Goal: Task Accomplishment & Management: Manage account settings

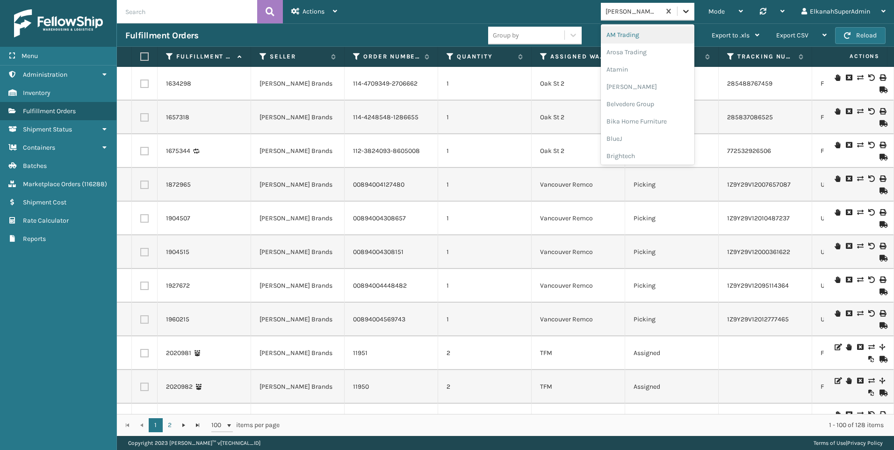
click at [686, 8] on icon at bounding box center [685, 11] width 9 height 9
click at [635, 99] on div "Plush Collections" at bounding box center [648, 102] width 94 height 17
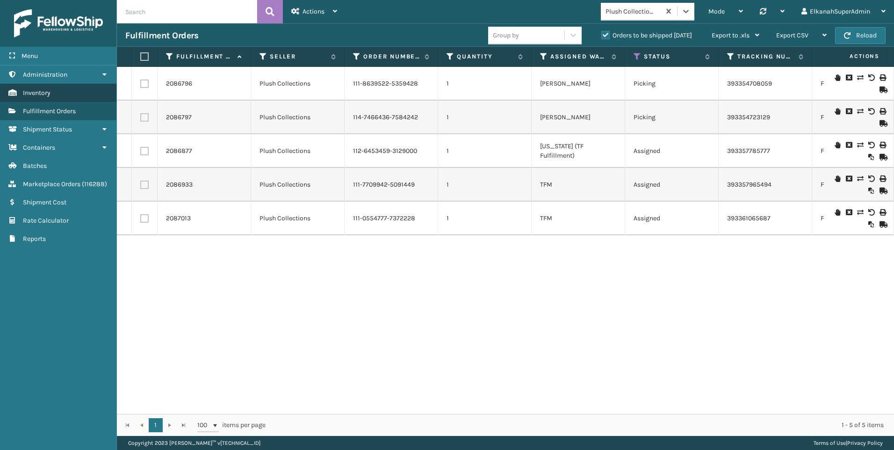
click at [42, 96] on span "Inventory" at bounding box center [37, 93] width 28 height 8
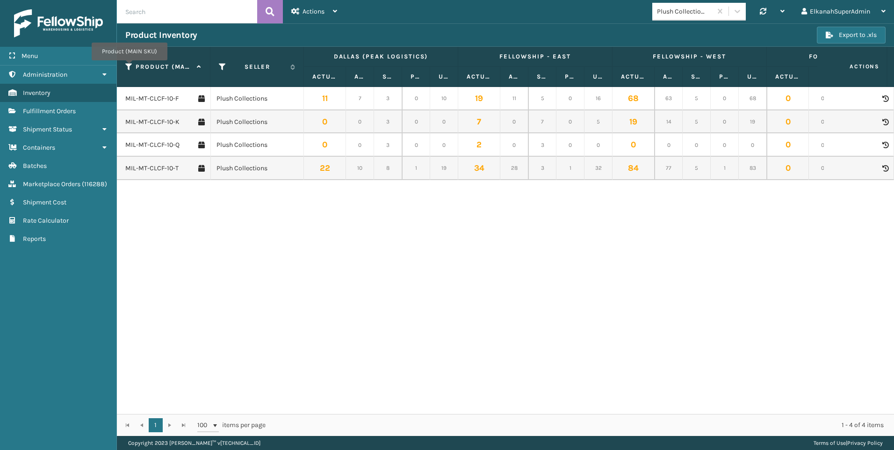
click at [129, 67] on icon at bounding box center [128, 67] width 7 height 8
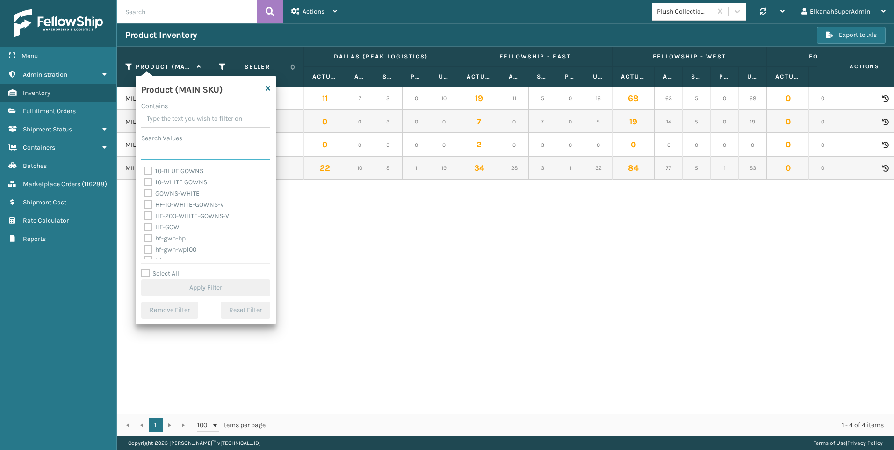
click at [163, 149] on input "Search Values" at bounding box center [205, 151] width 129 height 17
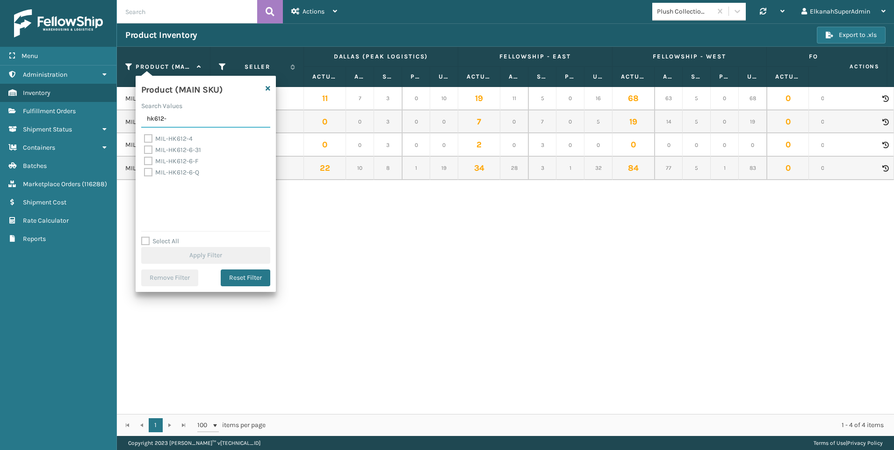
type input "hk612-"
click at [148, 137] on label "MIL-HK612-4" at bounding box center [168, 139] width 49 height 8
click at [145, 137] on input "MIL-HK612-4" at bounding box center [144, 136] width 0 height 6
checkbox input "true"
drag, startPoint x: 178, startPoint y: 120, endPoint x: 138, endPoint y: 119, distance: 39.3
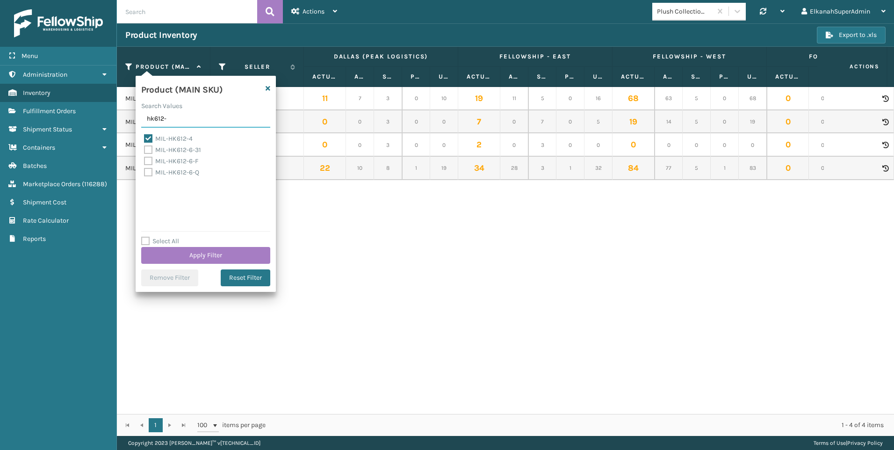
click at [138, 119] on div "Product (MAIN SKU) Search Values hk612- MIL-HK612-4 MIL-HK612-6-31 MIL-HK612-6-…" at bounding box center [206, 184] width 140 height 216
type input "ftmt-"
click at [149, 151] on label "MIL-FTMT-B" at bounding box center [167, 150] width 46 height 8
click at [145, 151] on input "MIL-FTMT-B" at bounding box center [144, 148] width 0 height 6
checkbox input "true"
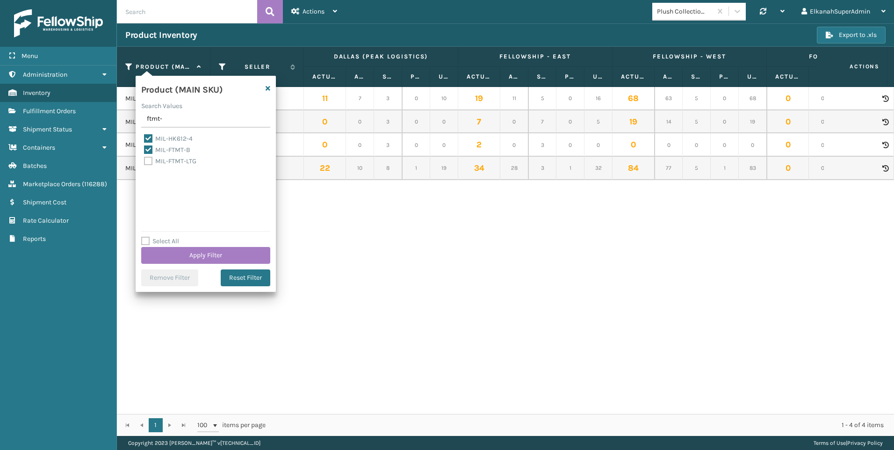
click at [150, 161] on label "MIL-FTMT-LTG" at bounding box center [170, 161] width 52 height 8
click at [145, 161] on input "MIL-FTMT-LTG" at bounding box center [144, 159] width 0 height 6
checkbox input "true"
click at [190, 255] on button "Apply Filter" at bounding box center [205, 255] width 129 height 17
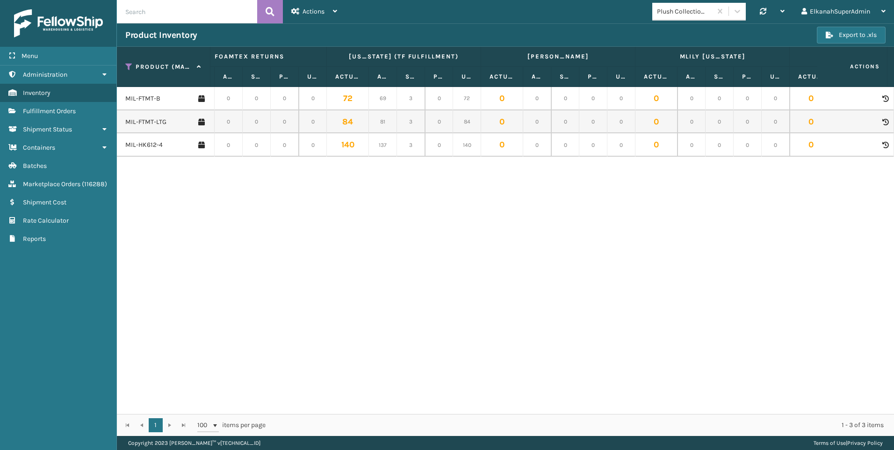
scroll to position [0, 160]
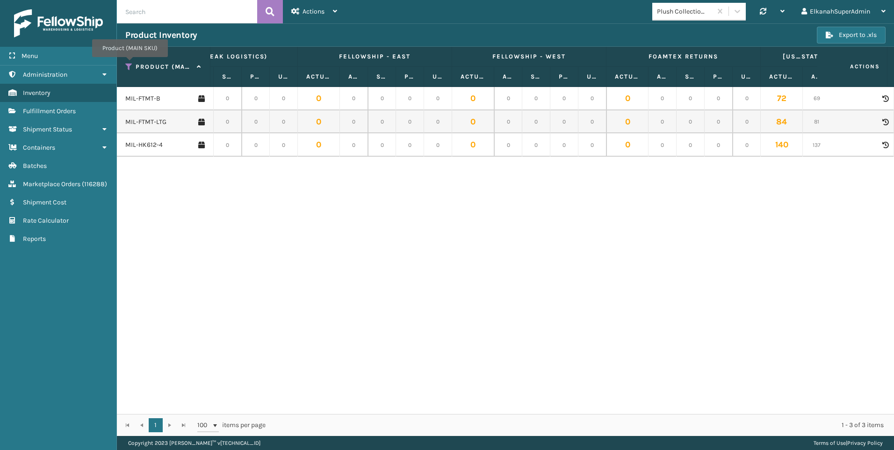
click at [130, 64] on icon at bounding box center [128, 67] width 7 height 8
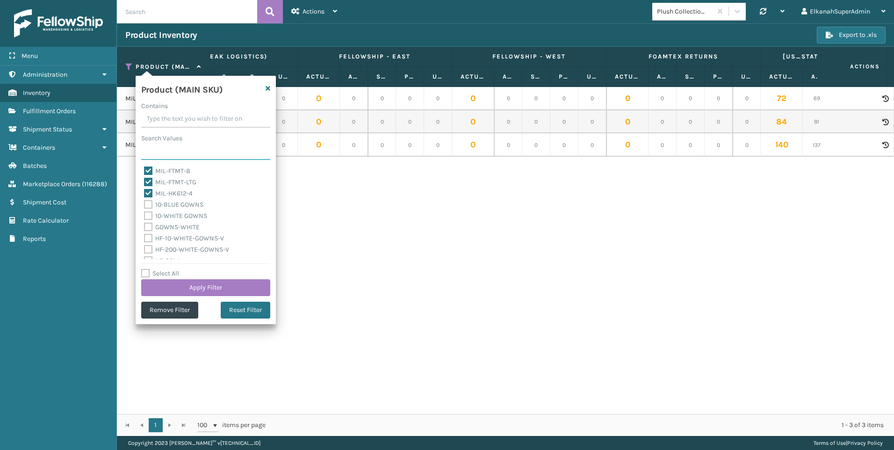
click at [158, 152] on input "Search Values" at bounding box center [205, 151] width 129 height 17
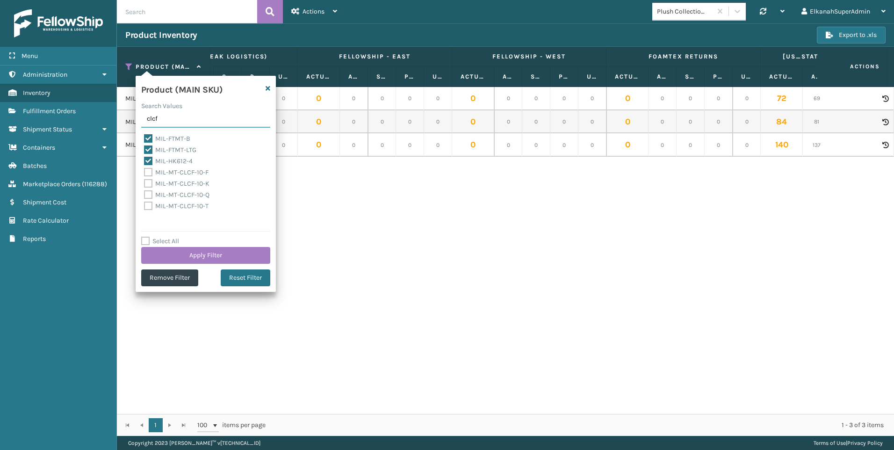
type input "clcf"
click at [149, 174] on label "MIL-MT-CLCF-10-F" at bounding box center [176, 172] width 65 height 8
click at [145, 173] on input "MIL-MT-CLCF-10-F" at bounding box center [144, 170] width 0 height 6
checkbox input "true"
click at [151, 184] on label "MIL-MT-CLCF-10-K" at bounding box center [176, 184] width 65 height 8
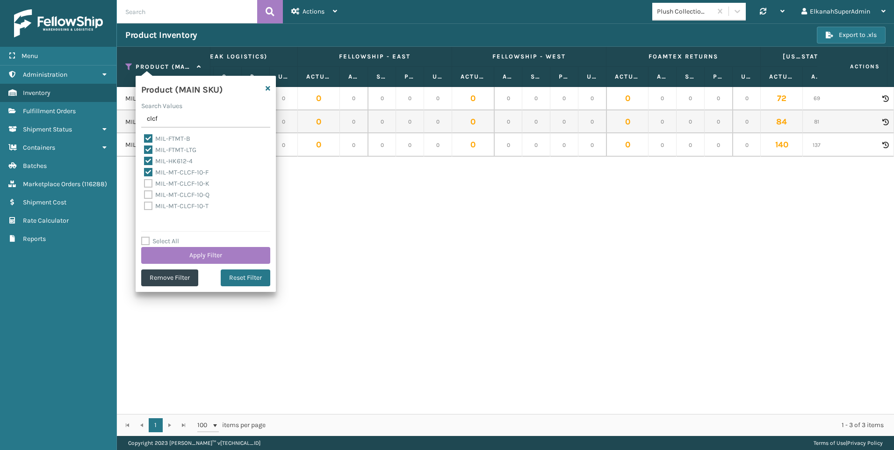
click at [145, 184] on input "MIL-MT-CLCF-10-K" at bounding box center [144, 181] width 0 height 6
checkbox input "true"
click at [151, 193] on label "MIL-MT-CLCF-10-Q" at bounding box center [176, 195] width 65 height 8
click at [145, 193] on input "MIL-MT-CLCF-10-Q" at bounding box center [144, 192] width 0 height 6
checkbox input "true"
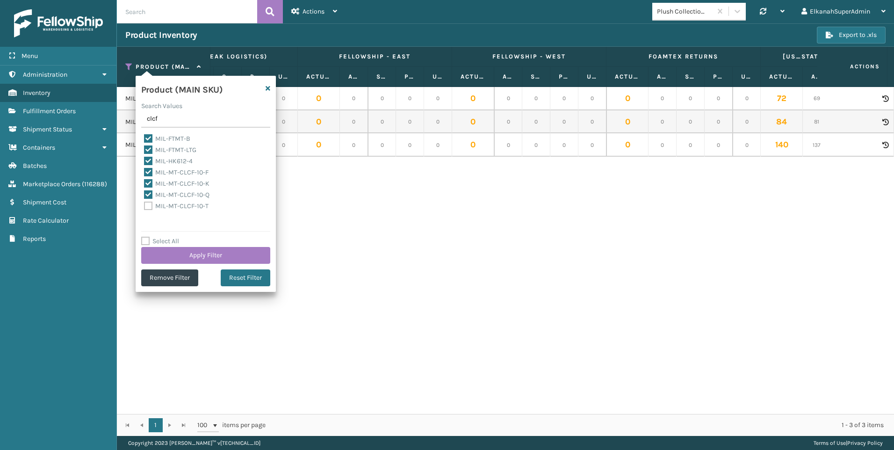
click at [150, 206] on label "MIL-MT-CLCF-10-T" at bounding box center [176, 206] width 65 height 8
click at [145, 206] on input "MIL-MT-CLCF-10-T" at bounding box center [144, 204] width 0 height 6
checkbox input "true"
click at [187, 251] on button "Apply Filter" at bounding box center [205, 255] width 129 height 17
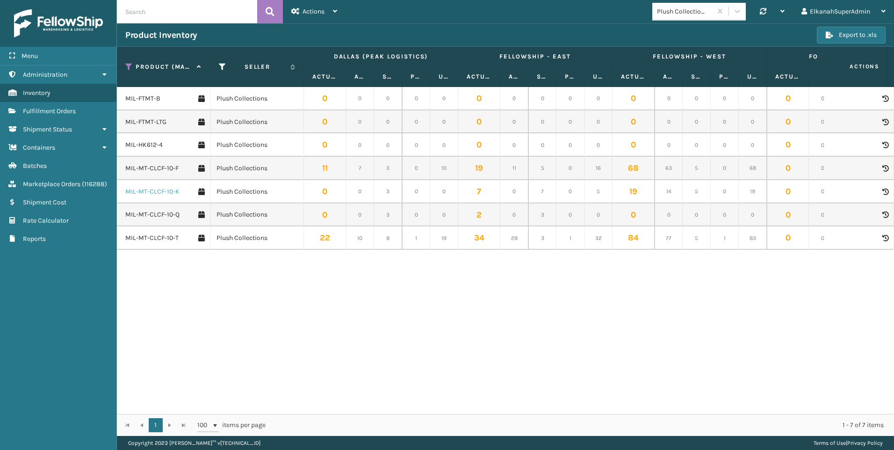
click at [143, 189] on link "MIL-MT-CLCF-10-K" at bounding box center [152, 191] width 54 height 9
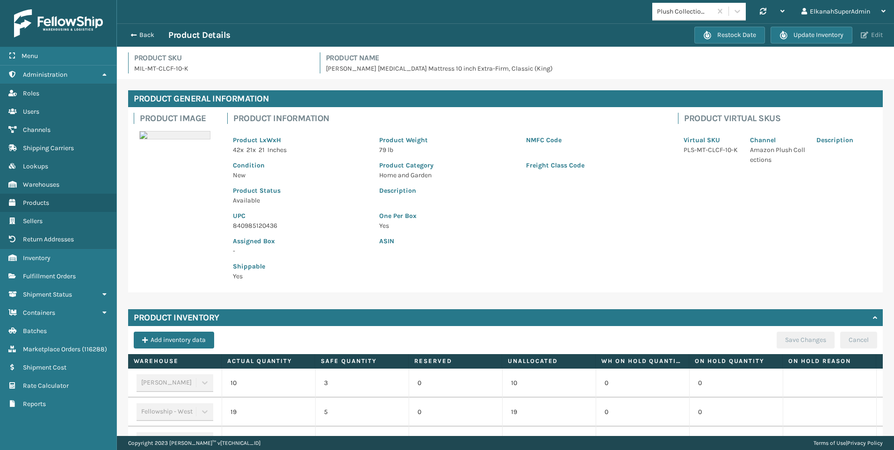
click at [876, 36] on button "Edit" at bounding box center [872, 35] width 28 height 8
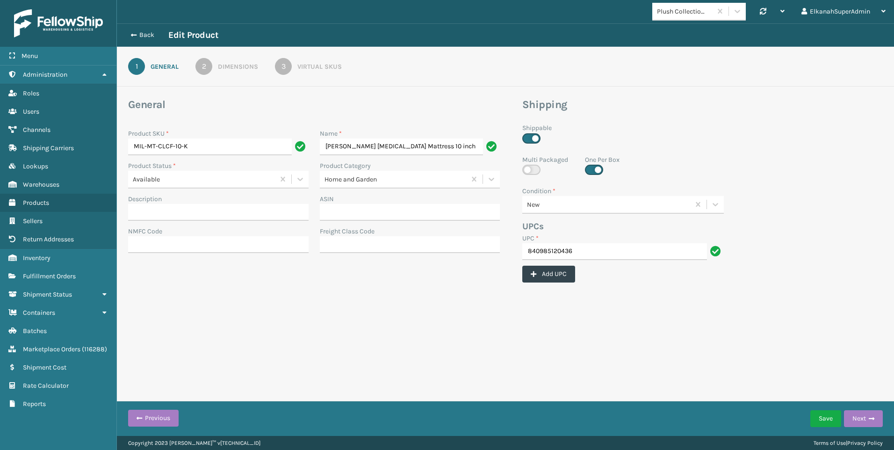
scroll to position [0, 43]
click at [280, 63] on div "3" at bounding box center [283, 66] width 17 height 17
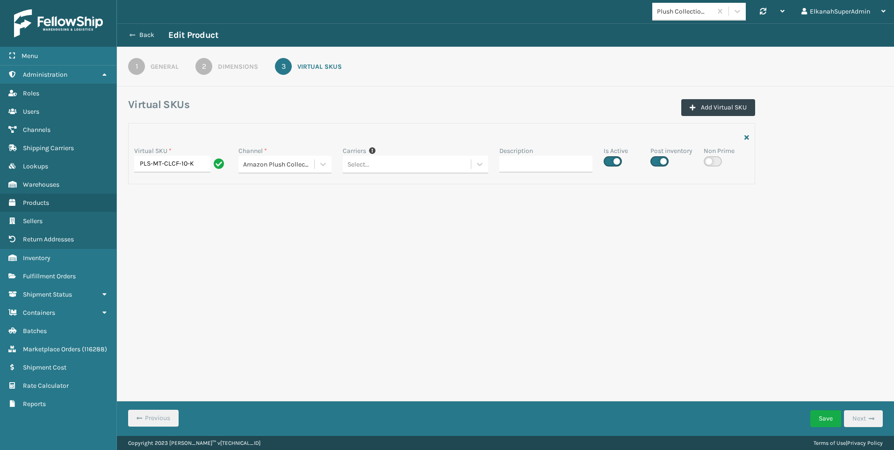
click at [155, 36] on button "Back" at bounding box center [146, 35] width 43 height 8
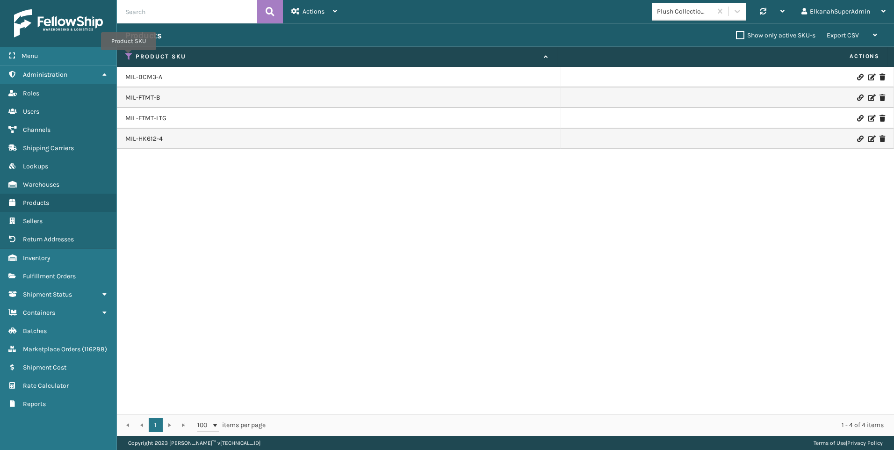
click at [129, 57] on icon at bounding box center [128, 56] width 7 height 8
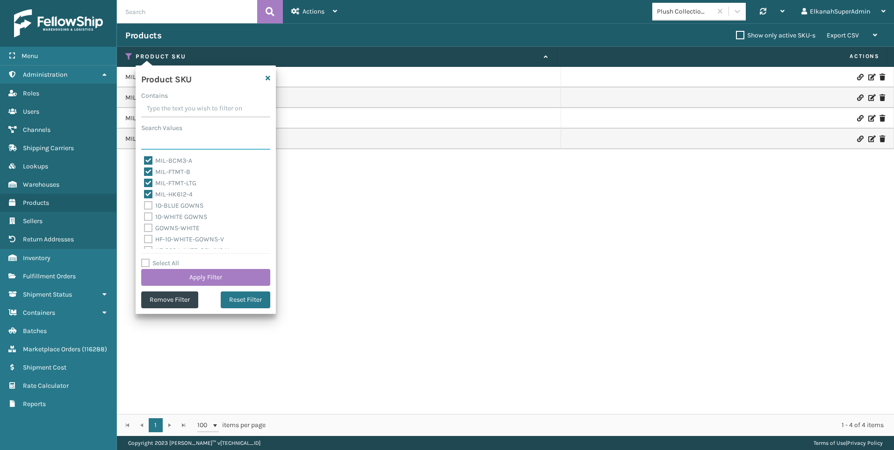
click at [154, 135] on input "Search Values" at bounding box center [205, 141] width 129 height 17
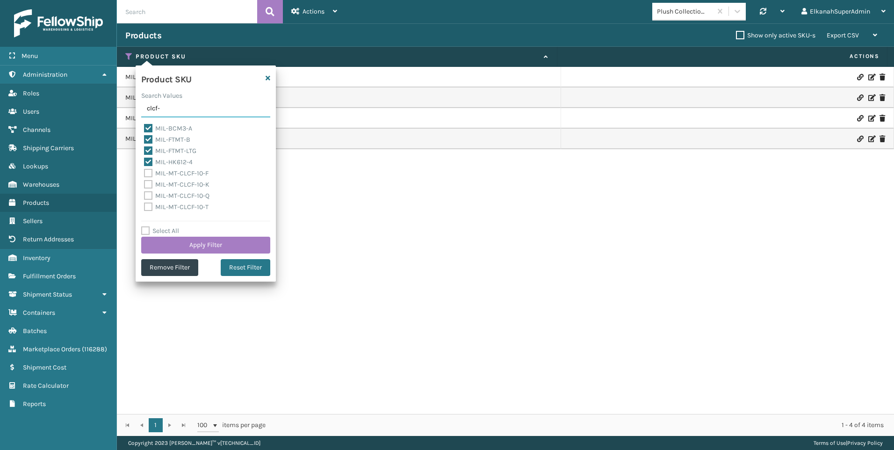
type input "clcf-"
click at [150, 173] on label "MIL-MT-CLCF-10-F" at bounding box center [176, 173] width 65 height 8
click at [145, 173] on input "MIL-MT-CLCF-10-F" at bounding box center [144, 171] width 0 height 6
checkbox input "true"
click at [150, 181] on label "MIL-MT-CLCF-10-K" at bounding box center [176, 185] width 65 height 8
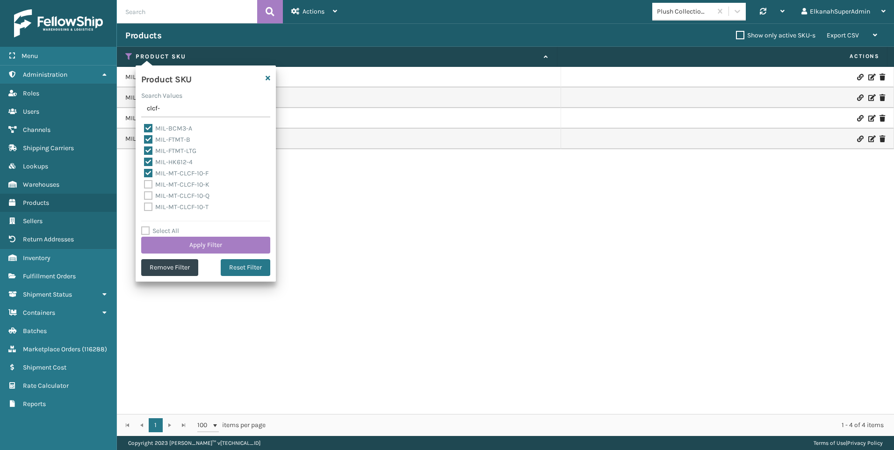
click at [145, 180] on input "MIL-MT-CLCF-10-K" at bounding box center [144, 182] width 0 height 6
checkbox input "true"
click at [150, 197] on label "MIL-MT-CLCF-10-Q" at bounding box center [176, 196] width 65 height 8
click at [145, 196] on input "MIL-MT-CLCF-10-Q" at bounding box center [144, 193] width 0 height 6
checkbox input "true"
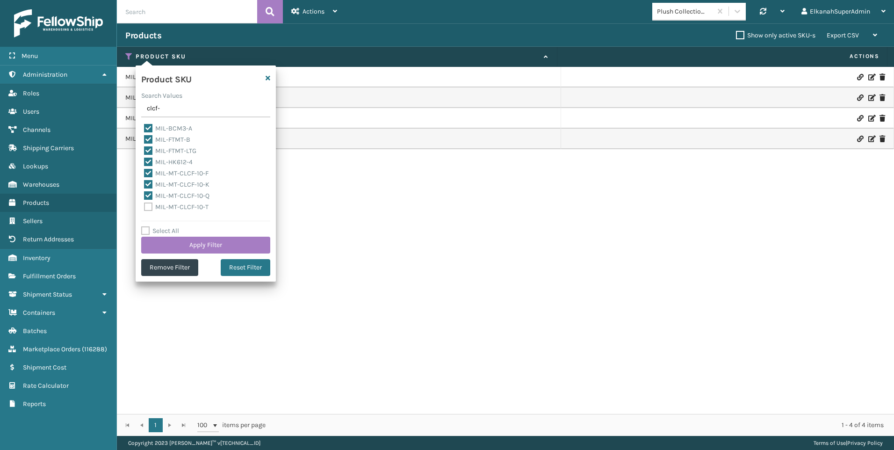
click at [149, 203] on label "MIL-MT-CLCF-10-T" at bounding box center [176, 207] width 65 height 8
click at [145, 203] on input "MIL-MT-CLCF-10-T" at bounding box center [144, 205] width 0 height 6
checkbox input "true"
click at [188, 246] on button "Apply Filter" at bounding box center [205, 245] width 129 height 17
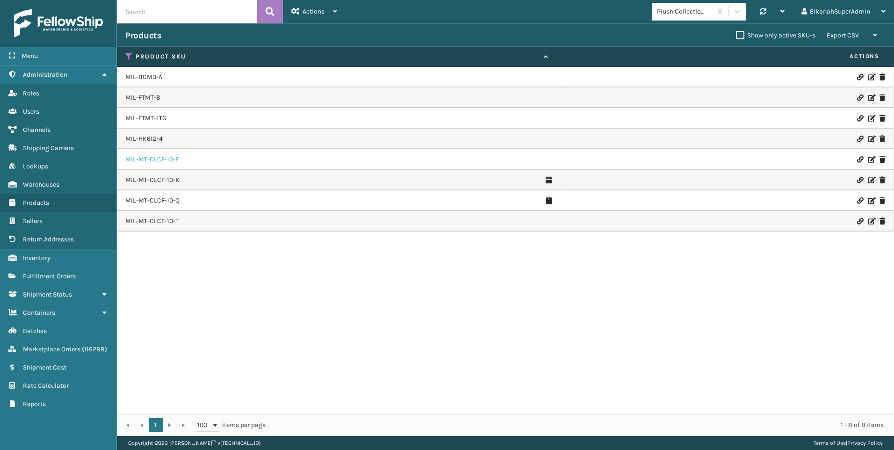
click at [156, 159] on link "MIL-MT-CLCF-10-F" at bounding box center [151, 159] width 53 height 9
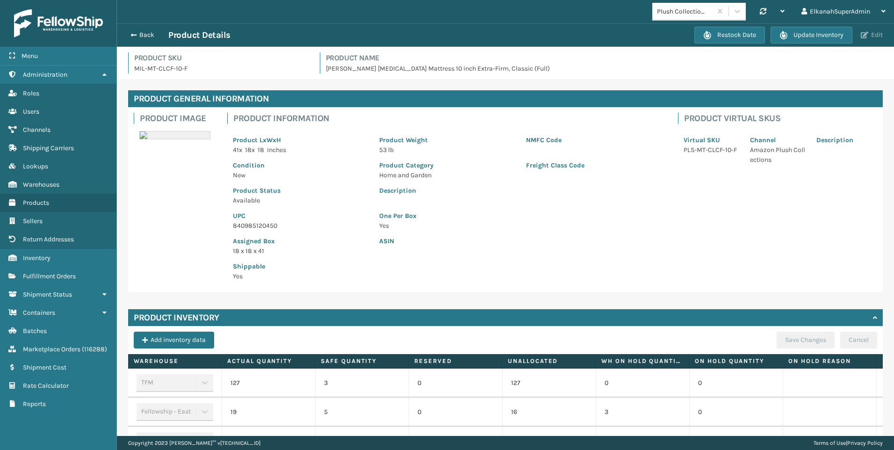
click at [864, 35] on span "button" at bounding box center [864, 35] width 7 height 7
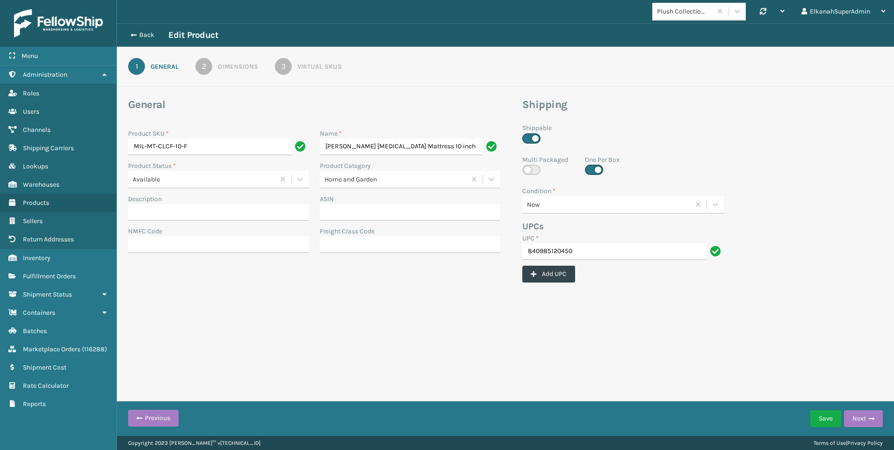
scroll to position [0, 40]
click at [327, 70] on div "Virtual SKUs" at bounding box center [319, 67] width 44 height 10
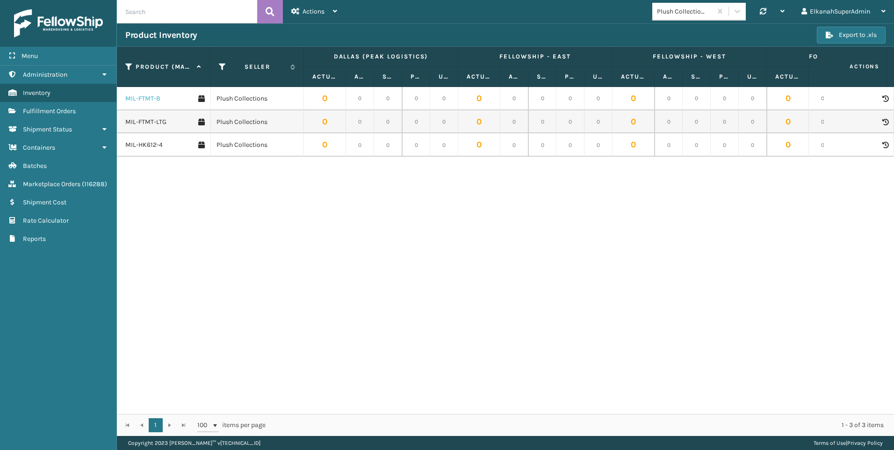
click at [143, 101] on link "MIL-FTMT-B" at bounding box center [142, 98] width 35 height 9
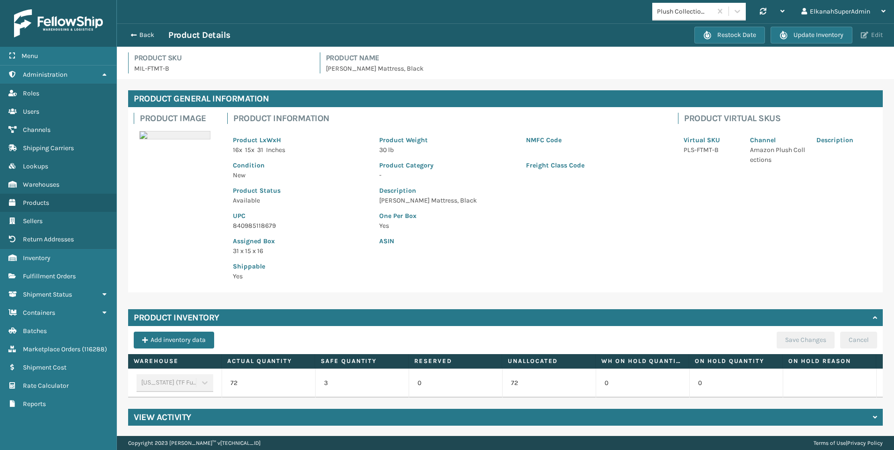
click at [869, 34] on button "Edit" at bounding box center [872, 35] width 28 height 8
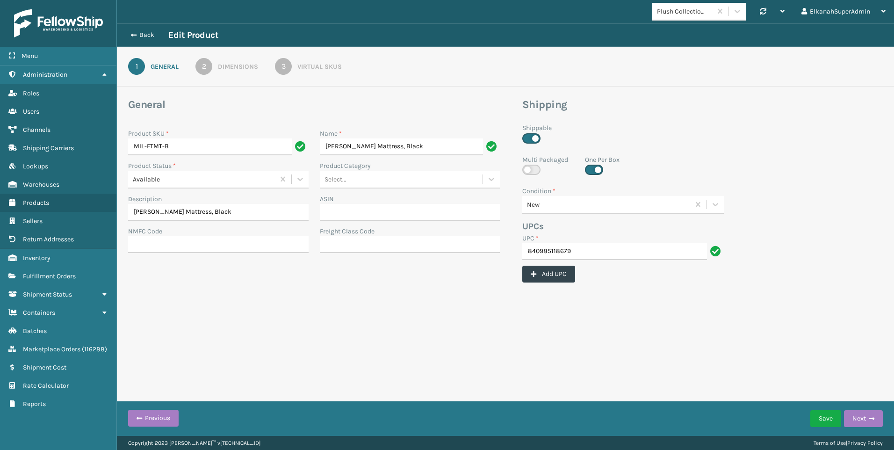
click at [314, 62] on div "Virtual SKUs" at bounding box center [319, 67] width 44 height 10
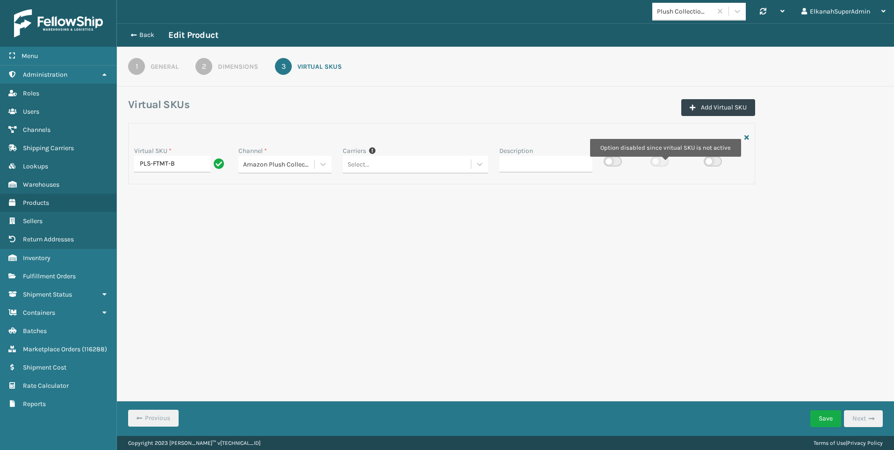
click at [665, 163] on label at bounding box center [660, 161] width 18 height 10
click at [620, 161] on label at bounding box center [613, 161] width 18 height 10
click at [610, 161] on input "checkbox" at bounding box center [607, 159] width 6 height 6
checkbox input "true"
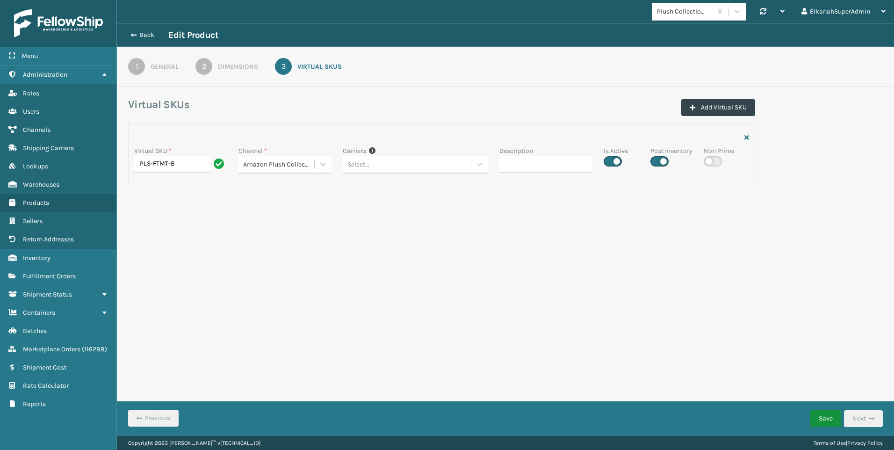
click at [820, 416] on button "Save" at bounding box center [825, 418] width 31 height 17
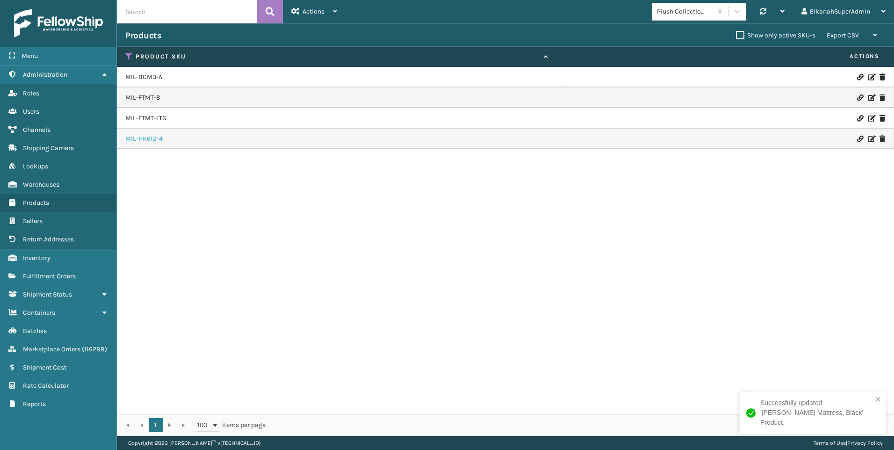
click at [151, 139] on link "MIL-HK612-4" at bounding box center [143, 138] width 37 height 9
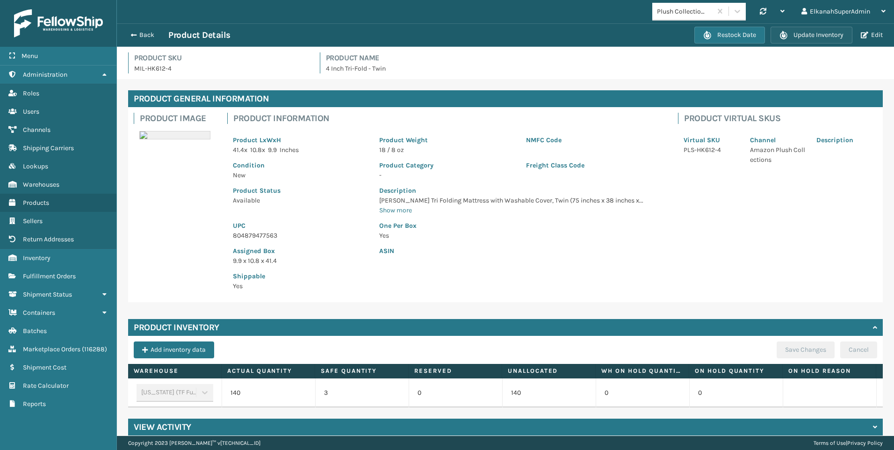
click at [789, 36] on button "Update Inventory" at bounding box center [812, 35] width 82 height 17
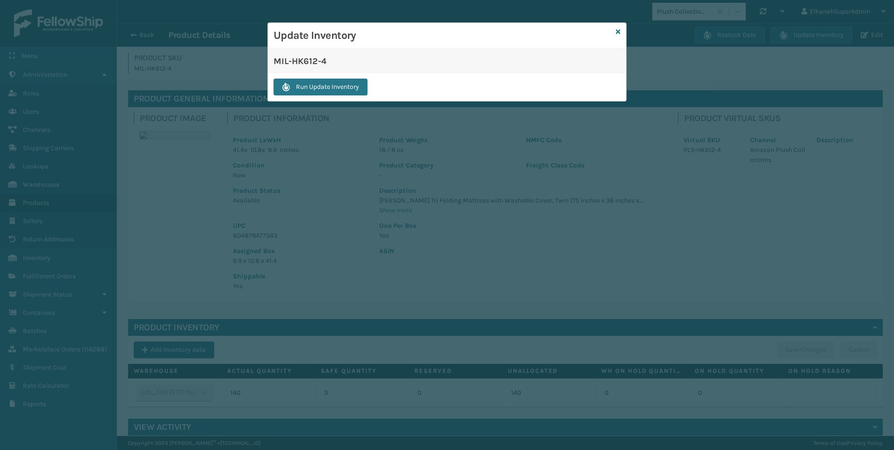
click at [349, 78] on div "Run Update Inventory" at bounding box center [447, 87] width 358 height 28
click at [349, 82] on button "Run Update Inventory" at bounding box center [321, 87] width 94 height 17
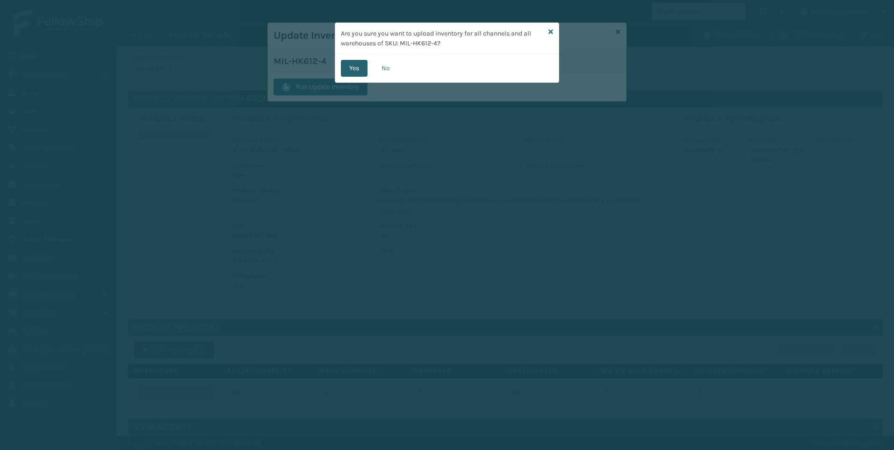
click at [358, 71] on button "Yes" at bounding box center [354, 68] width 27 height 17
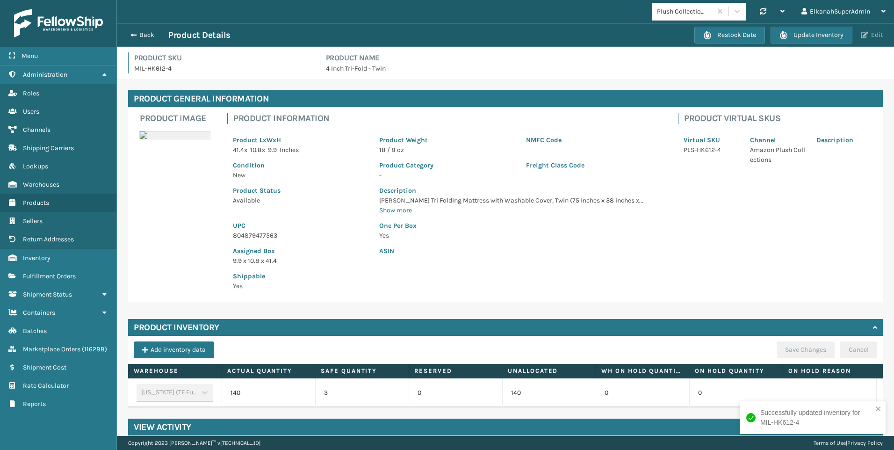
click at [874, 33] on button "Edit" at bounding box center [872, 35] width 28 height 8
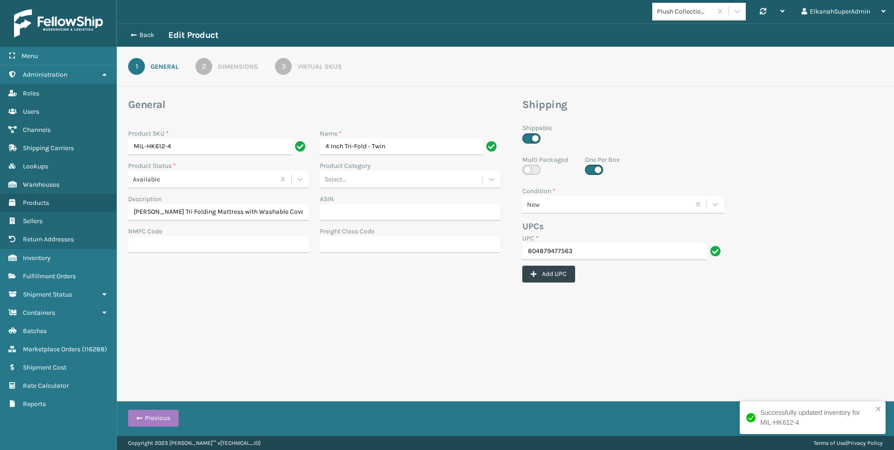
click at [323, 65] on div "Virtual SKUs" at bounding box center [319, 67] width 44 height 10
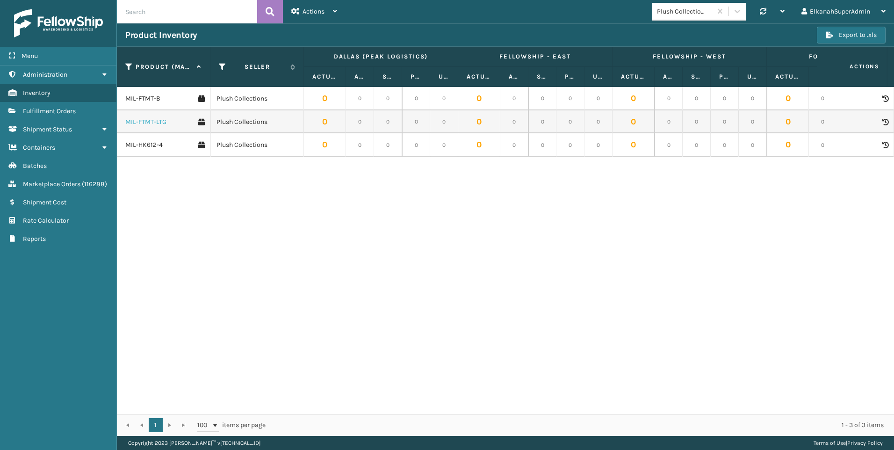
click at [150, 123] on link "MIL-FTMT-LTG" at bounding box center [145, 121] width 41 height 9
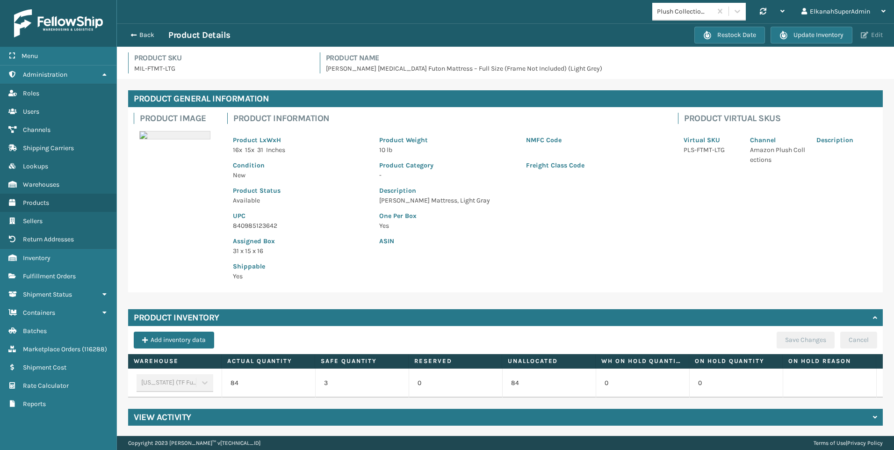
click at [879, 34] on button "Edit" at bounding box center [872, 35] width 28 height 8
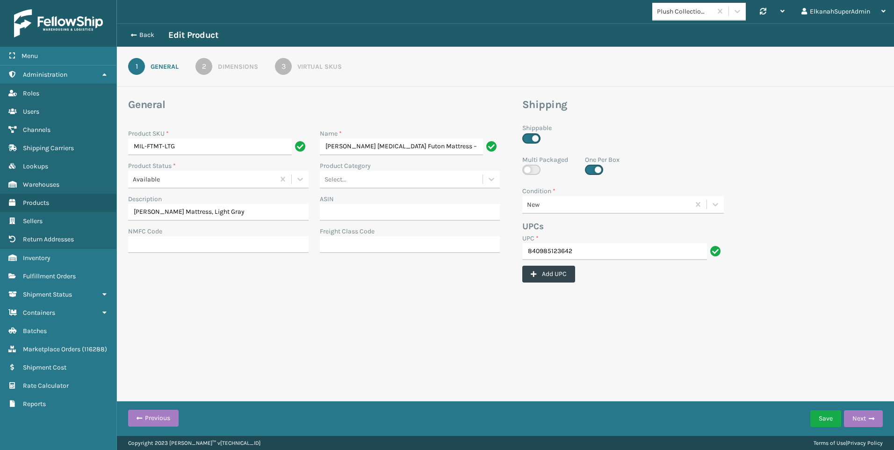
scroll to position [0, 93]
click at [308, 68] on div "Virtual SKUs" at bounding box center [319, 67] width 44 height 10
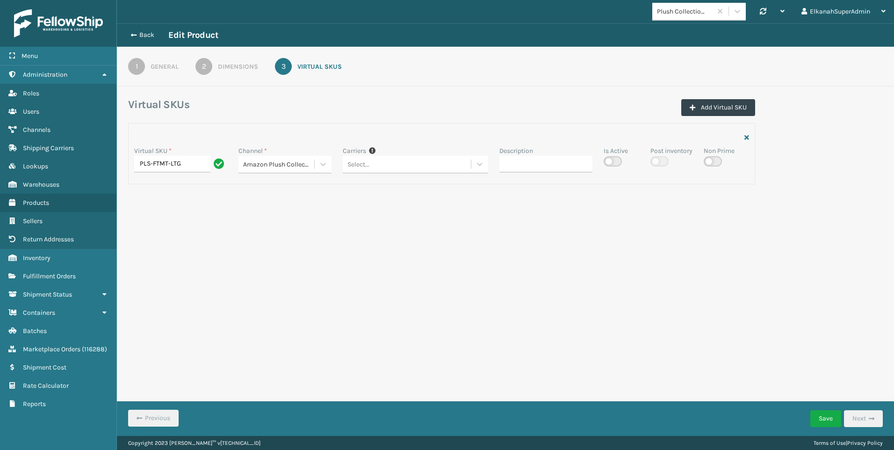
click at [623, 161] on div "Is Active" at bounding box center [616, 156] width 24 height 21
click at [618, 161] on label at bounding box center [613, 161] width 18 height 10
click at [610, 161] on input "checkbox" at bounding box center [607, 159] width 6 height 6
checkbox input "true"
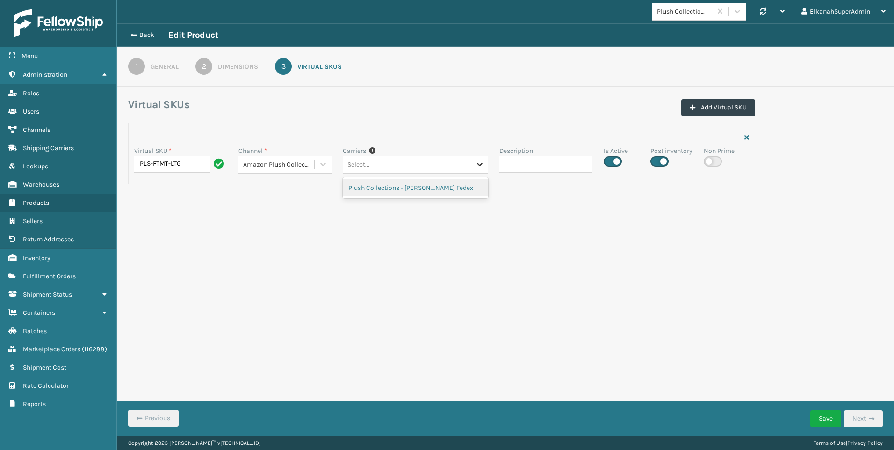
click at [478, 158] on div at bounding box center [479, 164] width 17 height 17
click at [472, 137] on div at bounding box center [441, 137] width 615 height 17
click at [822, 417] on button "Save" at bounding box center [825, 418] width 31 height 17
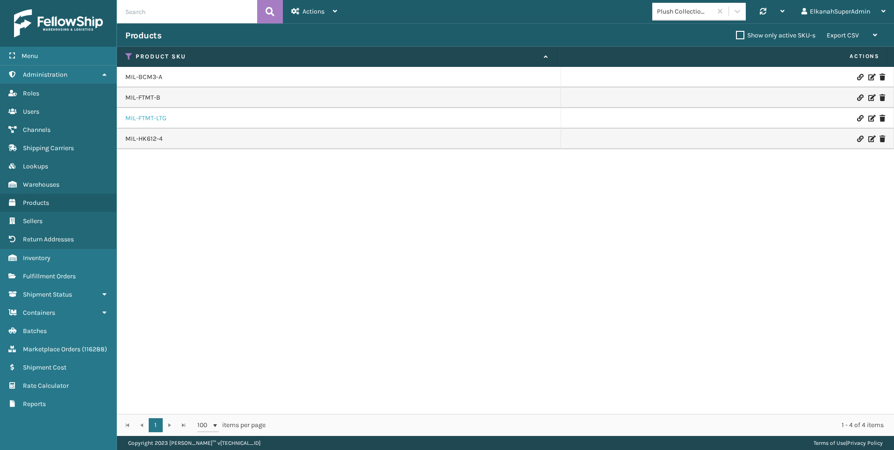
click at [159, 117] on link "MIL-FTMT-LTG" at bounding box center [145, 118] width 41 height 9
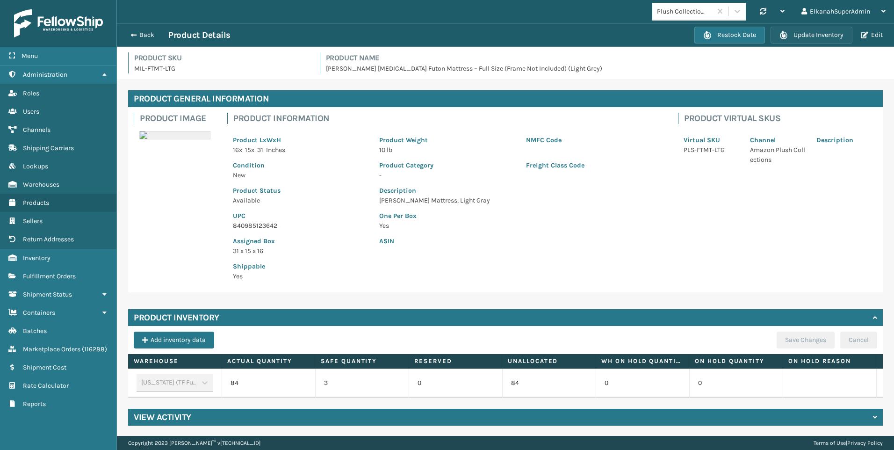
click at [793, 36] on button "Update Inventory" at bounding box center [812, 35] width 82 height 17
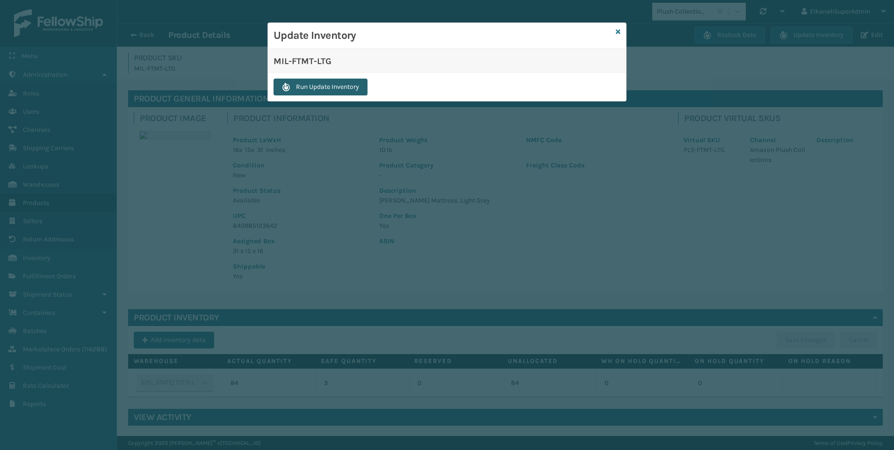
click at [349, 92] on button "Run Update Inventory" at bounding box center [321, 87] width 94 height 17
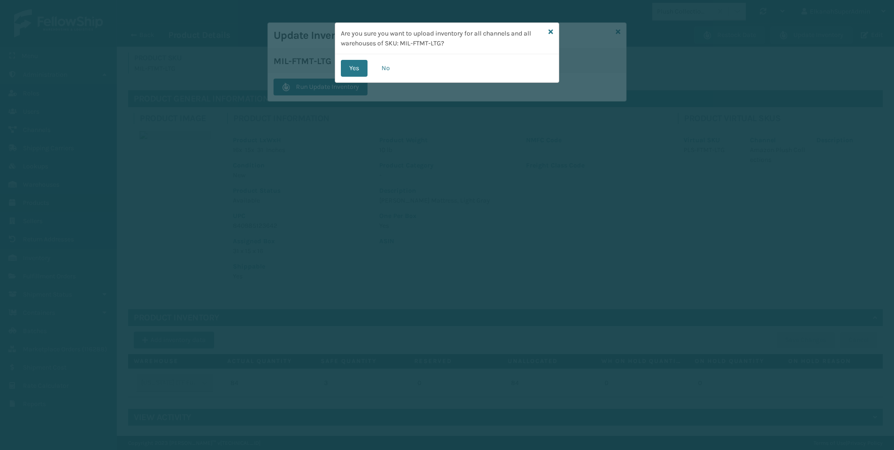
click at [348, 58] on div "Yes No" at bounding box center [447, 68] width 224 height 28
click at [350, 65] on button "Yes" at bounding box center [354, 68] width 27 height 17
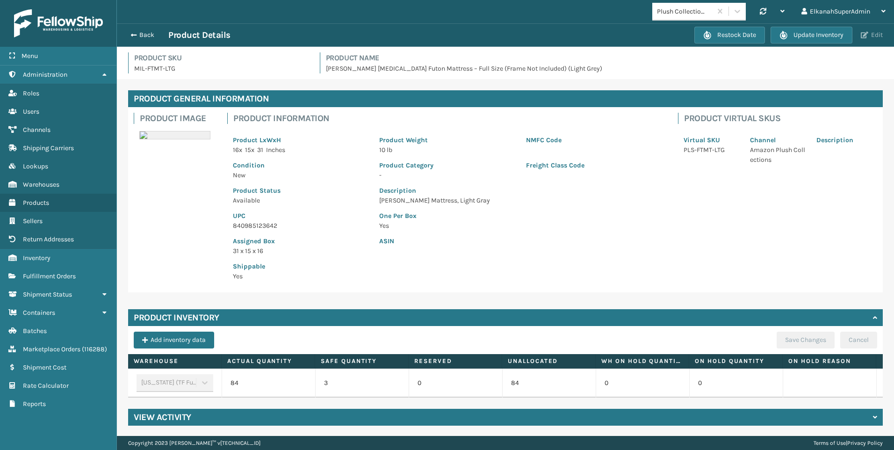
click at [879, 35] on button "Edit" at bounding box center [872, 35] width 28 height 8
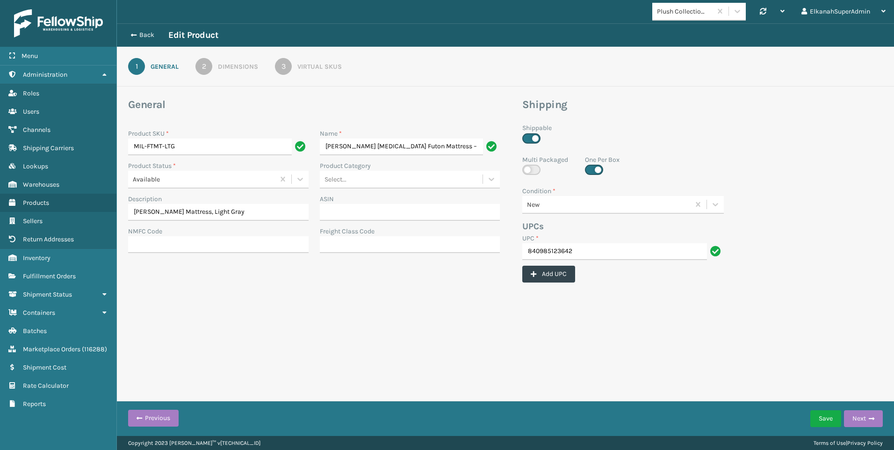
scroll to position [0, 93]
click at [339, 68] on div "Virtual SKUs" at bounding box center [319, 67] width 44 height 10
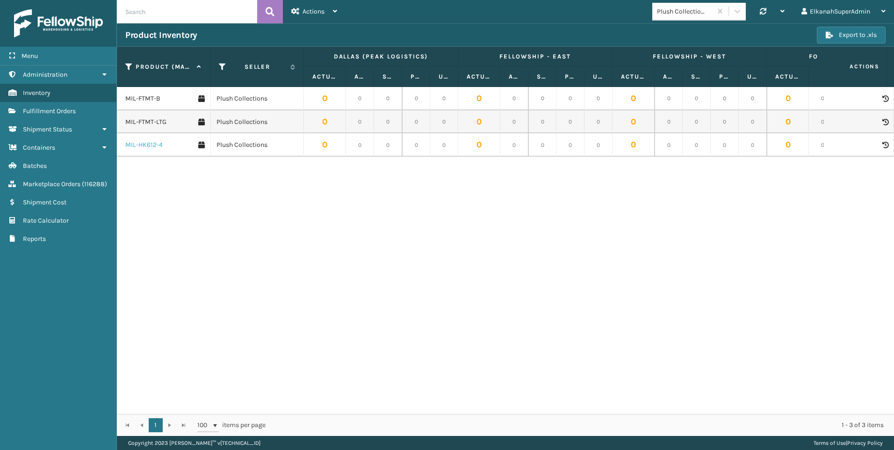
click at [146, 146] on link "MIL-HK612-4" at bounding box center [143, 144] width 37 height 9
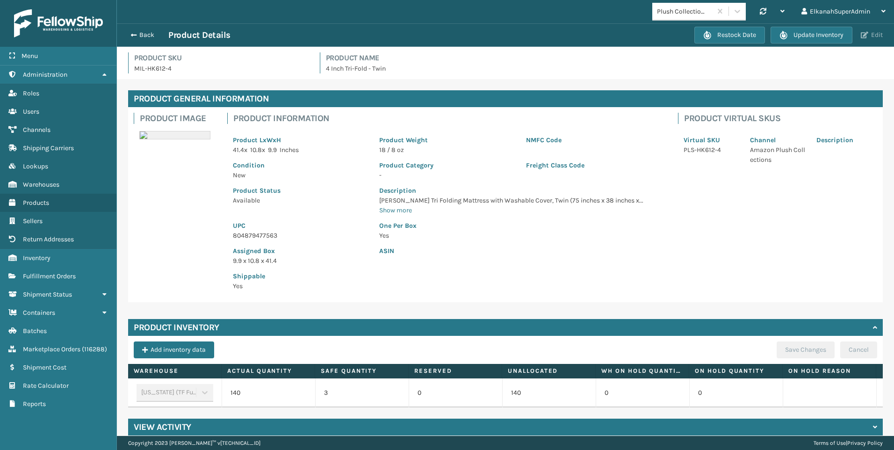
click at [871, 36] on button "Edit" at bounding box center [872, 35] width 28 height 8
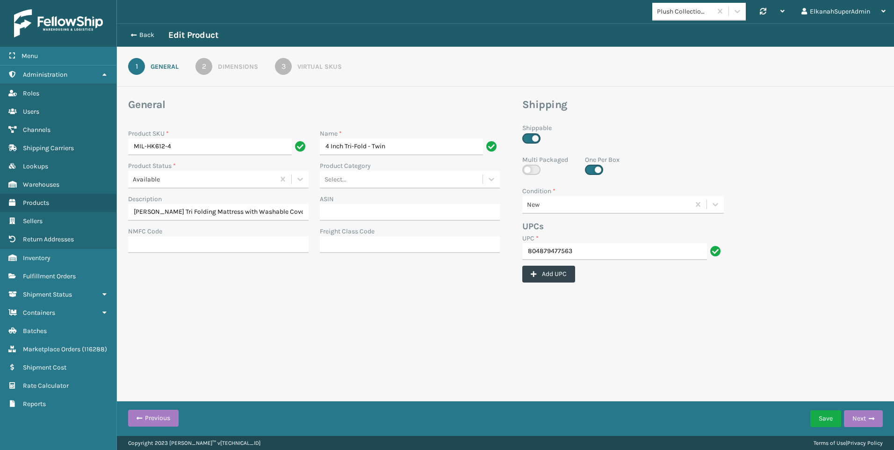
click at [293, 65] on link "3 Virtual SKUs" at bounding box center [308, 66] width 101 height 17
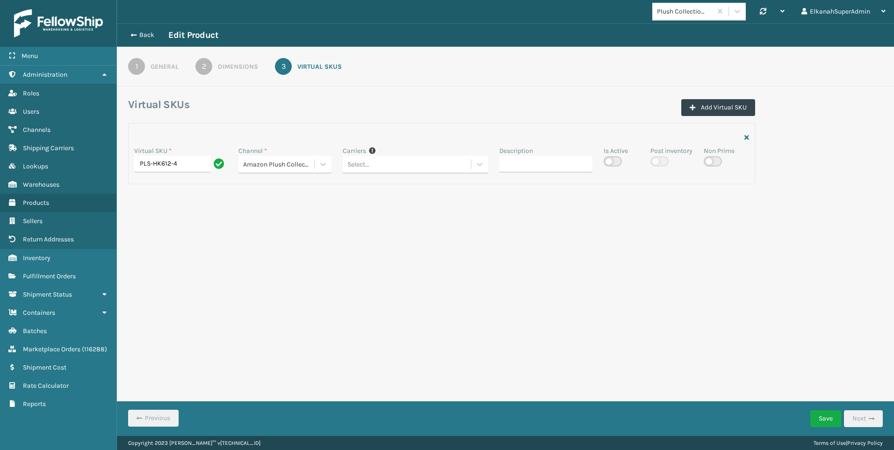
click at [619, 160] on label at bounding box center [613, 161] width 18 height 10
click at [610, 160] on input "checkbox" at bounding box center [607, 159] width 6 height 6
checkbox input "true"
click at [823, 418] on button "Save" at bounding box center [825, 418] width 31 height 17
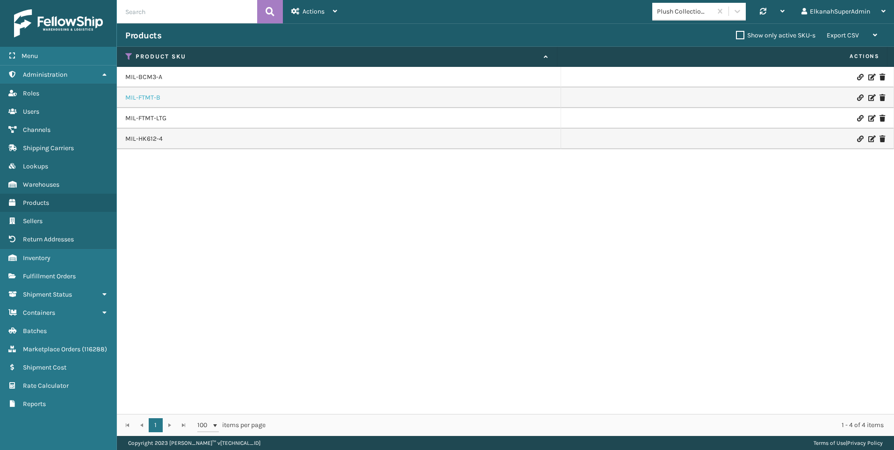
click at [146, 98] on link "MIL-FTMT-B" at bounding box center [142, 97] width 35 height 9
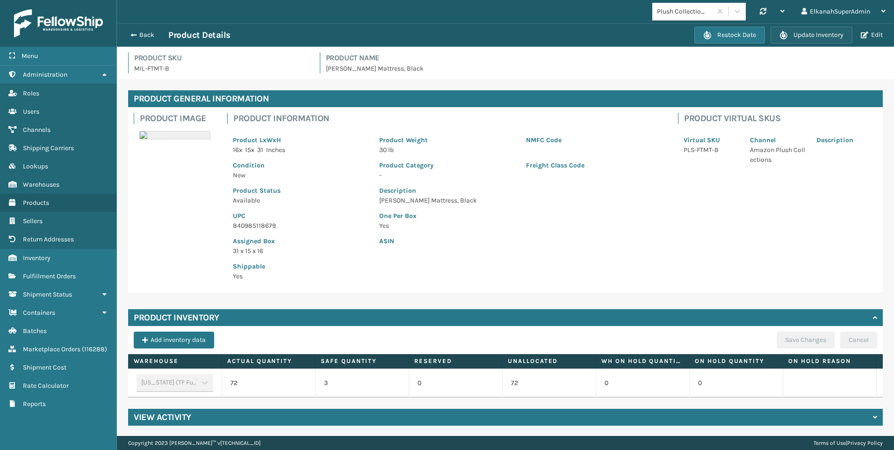
click at [806, 38] on button "Update Inventory" at bounding box center [812, 35] width 82 height 17
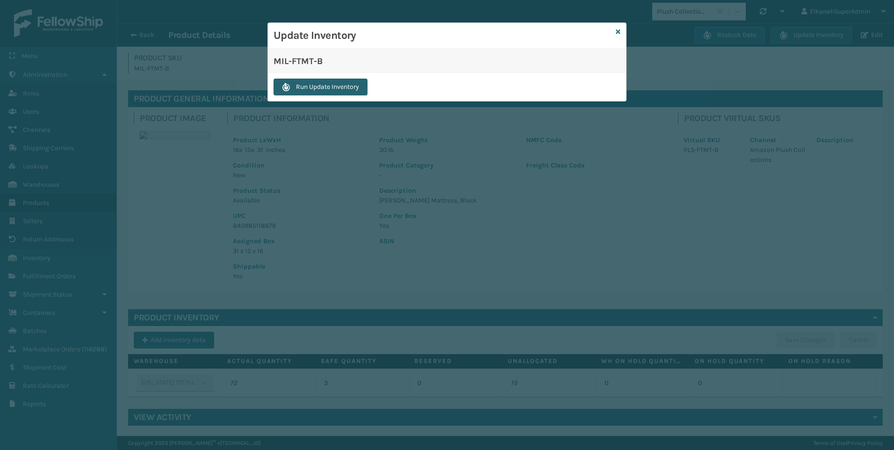
click at [299, 88] on button "Run Update Inventory" at bounding box center [321, 87] width 94 height 17
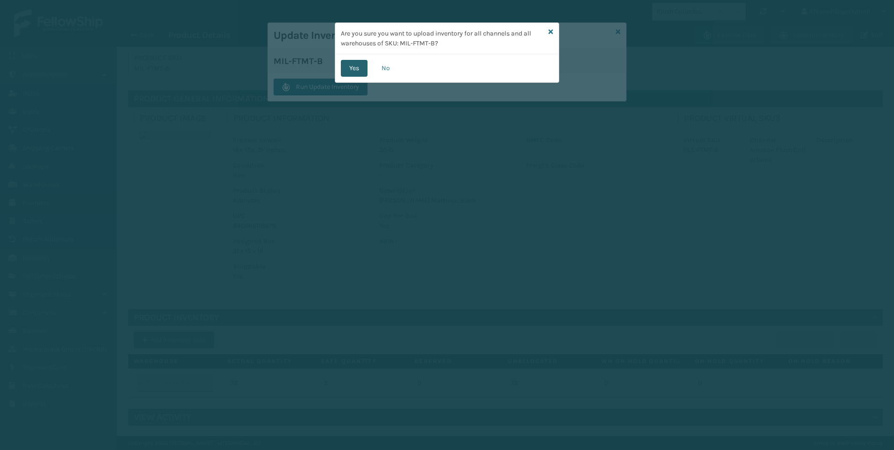
click at [350, 65] on button "Yes" at bounding box center [354, 68] width 27 height 17
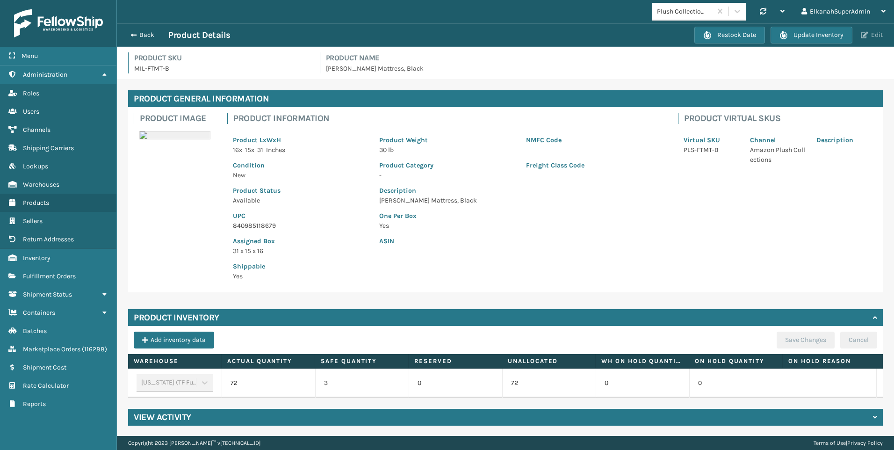
click at [872, 33] on button "Edit" at bounding box center [872, 35] width 28 height 8
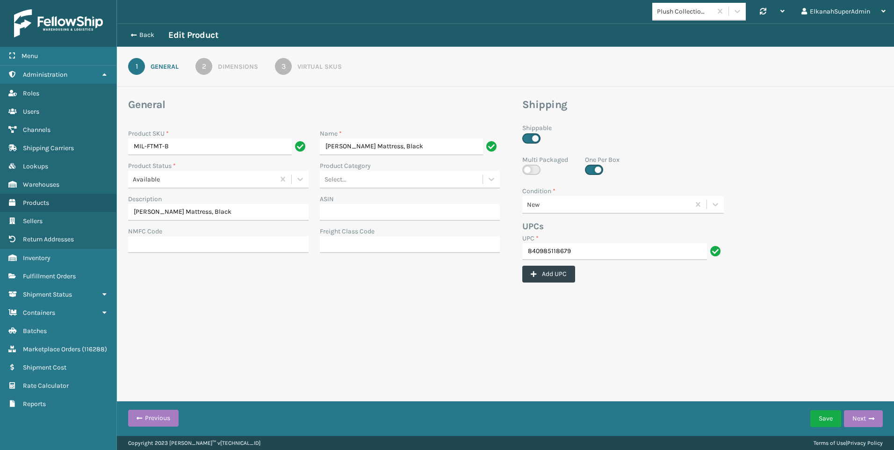
click at [321, 75] on div "1 General 2 Dimensions 3 Virtual SKUs" at bounding box center [505, 67] width 777 height 40
click at [320, 69] on div "Virtual SKUs" at bounding box center [319, 67] width 44 height 10
